Goal: Information Seeking & Learning: Learn about a topic

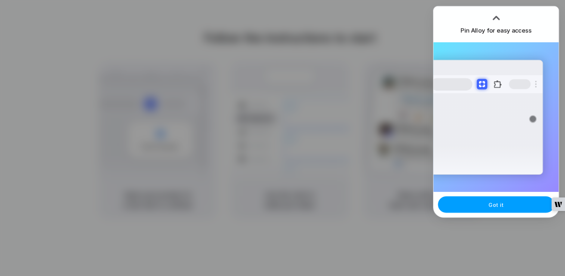
click at [472, 200] on button "Got it" at bounding box center [496, 204] width 116 height 16
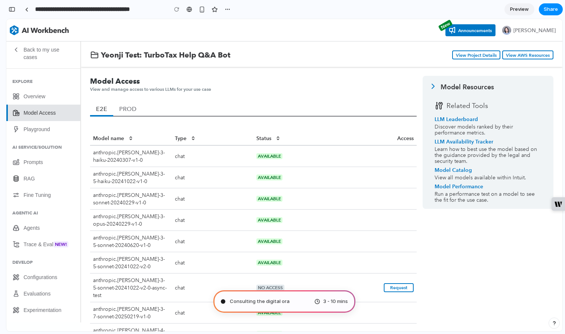
click at [77, 176] on div "Back to my use cases Explore Overview Model Access Playground AI Service/Soluti…" at bounding box center [43, 181] width 74 height 281
click at [65, 180] on link "RAG" at bounding box center [43, 178] width 74 height 16
click at [58, 114] on span "Model Access" at bounding box center [33, 113] width 55 height 16
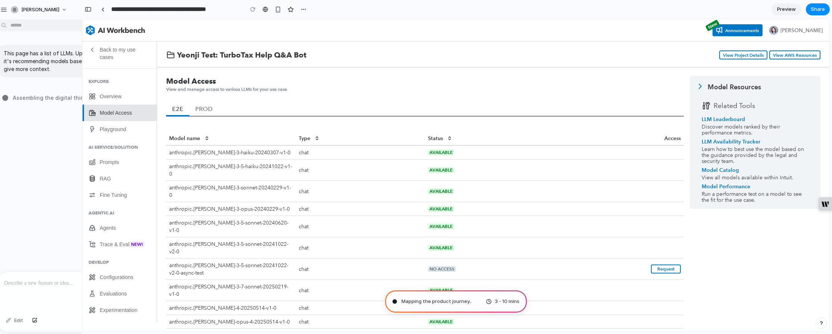
type input "**********"
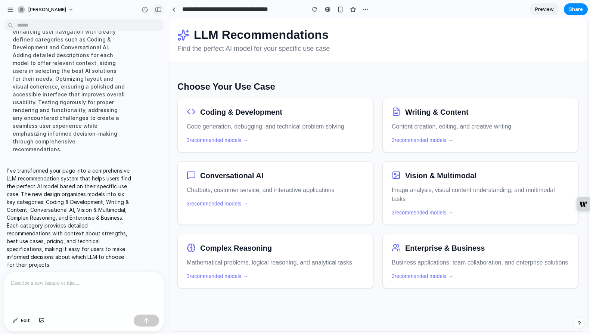
click at [157, 11] on div "button" at bounding box center [158, 9] width 7 height 5
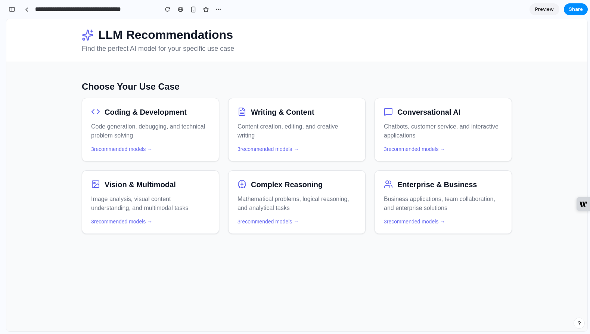
scroll to position [501, 0]
click at [125, 143] on div "Coding & Development Code generation, debugging, and technical problem solving …" at bounding box center [150, 130] width 137 height 64
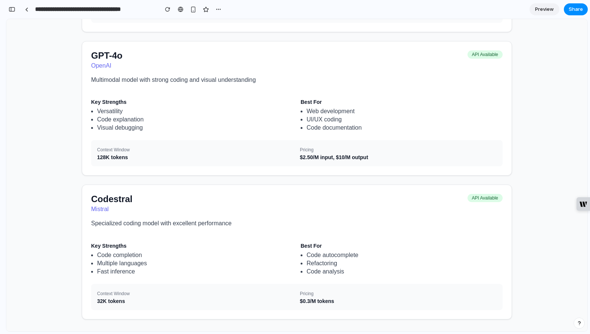
scroll to position [0, 0]
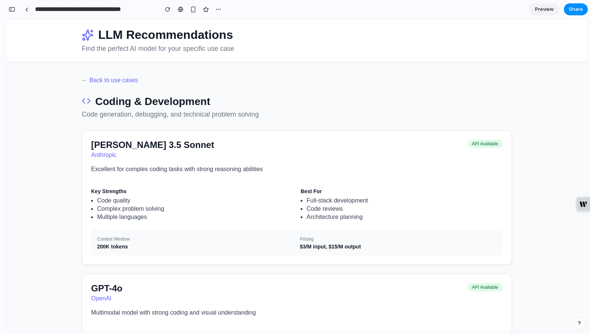
click at [82, 80] on button "← Back to use cases" at bounding box center [110, 80] width 56 height 13
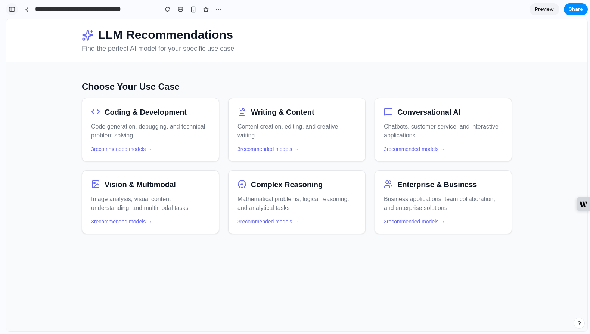
click at [9, 12] on div "button" at bounding box center [12, 9] width 7 height 5
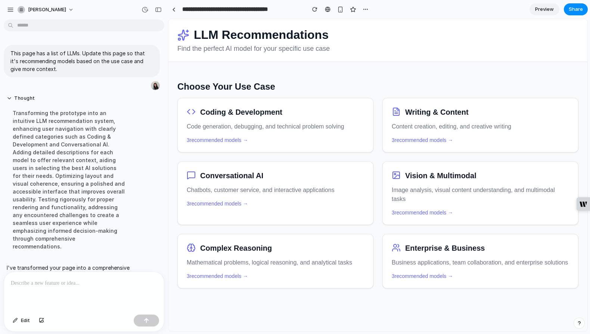
scroll to position [97, 0]
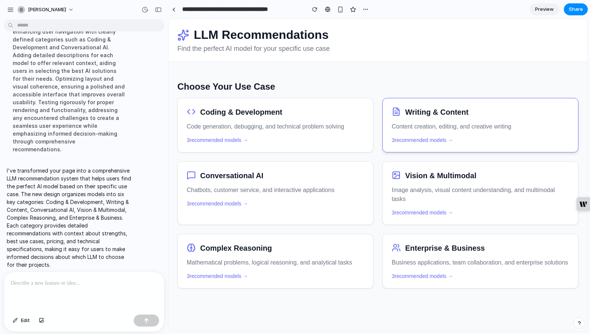
click at [400, 136] on div "Writing & Content Content creation, editing, and creative writing 3 recommended…" at bounding box center [481, 125] width 196 height 55
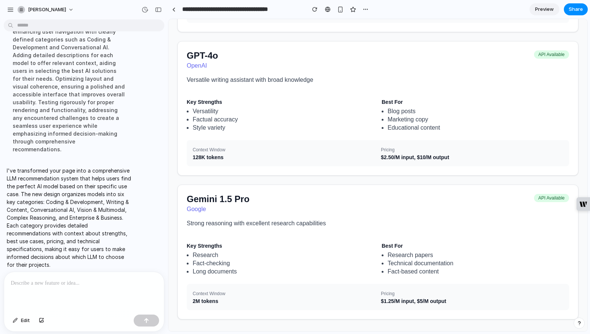
scroll to position [19, 0]
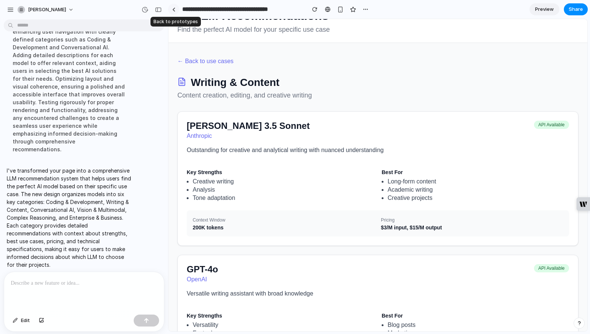
click at [176, 13] on link at bounding box center [173, 9] width 11 height 11
